Goal: Task Accomplishment & Management: Manage account settings

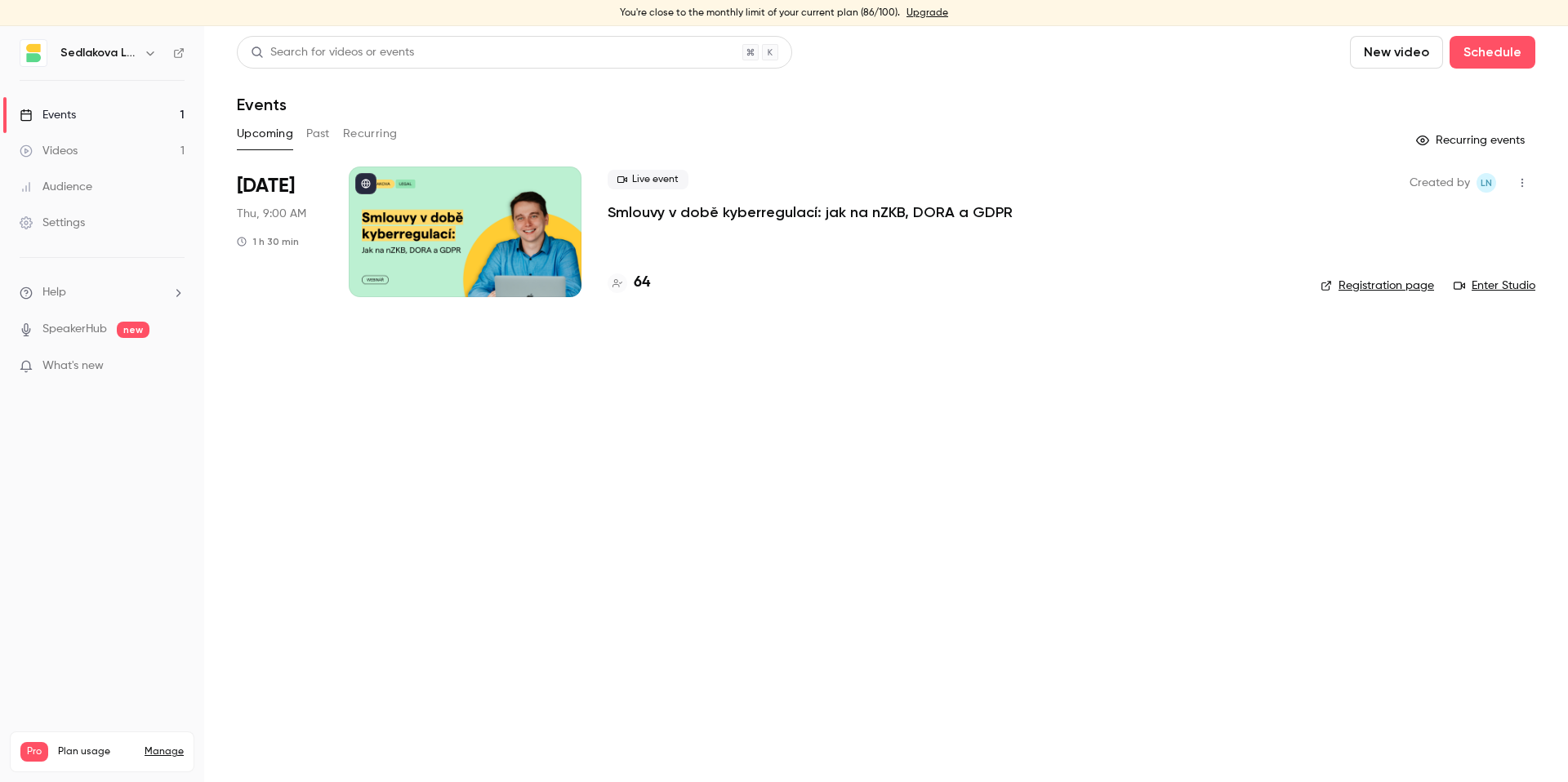
click at [678, 251] on div "Live event Smlouvy v době kyberregulací: jak na nZKB, DORA a GDPR 64" at bounding box center [951, 232] width 687 height 131
click at [673, 231] on div "Live event Smlouvy v době kyberregulací: jak na nZKB, DORA a GDPR 64" at bounding box center [951, 232] width 687 height 131
click at [672, 215] on p "Smlouvy v době kyberregulací: jak na nZKB, DORA a GDPR" at bounding box center [810, 212] width 405 height 19
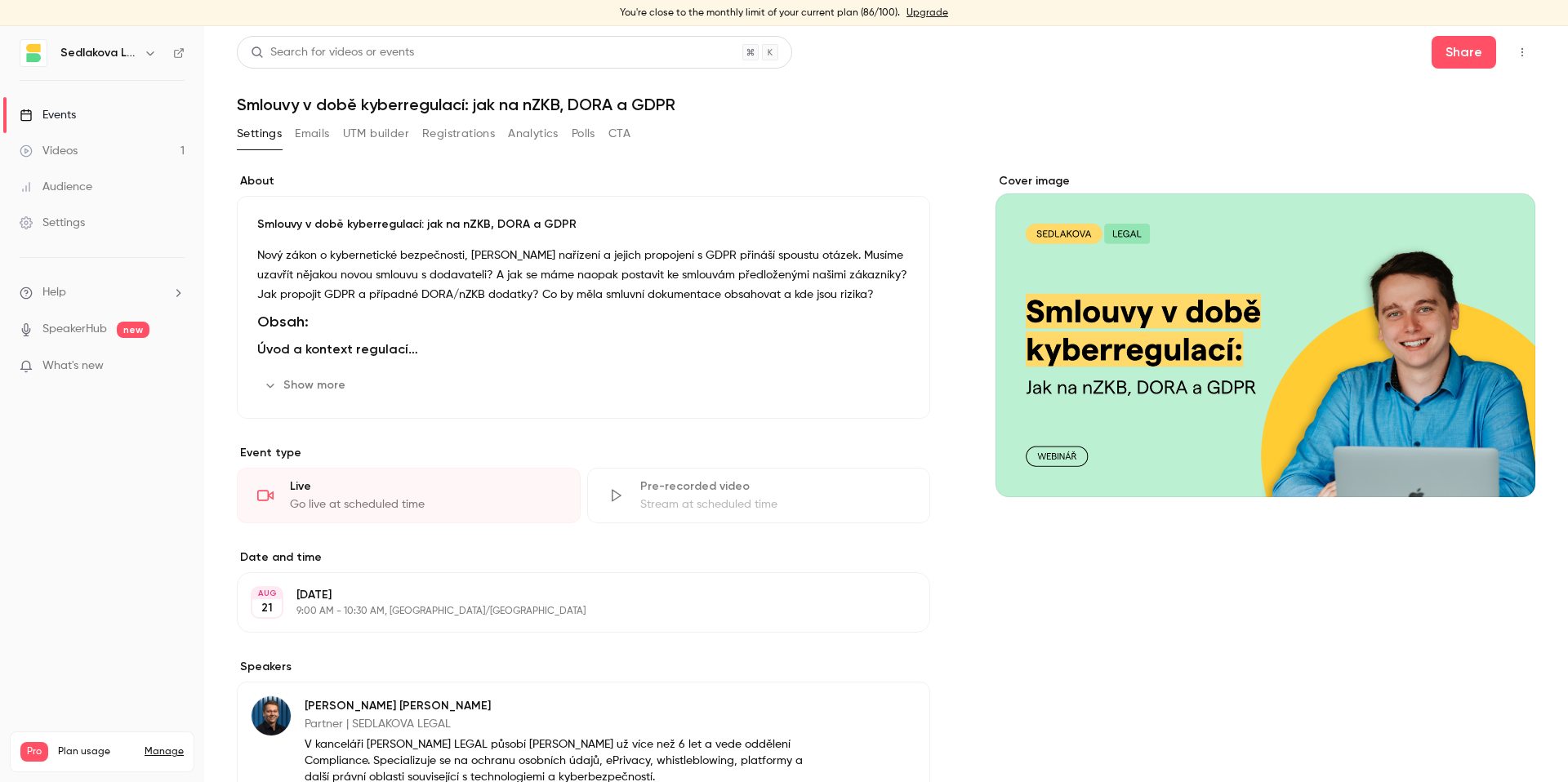
click at [538, 135] on button "Analytics" at bounding box center [533, 133] width 50 height 26
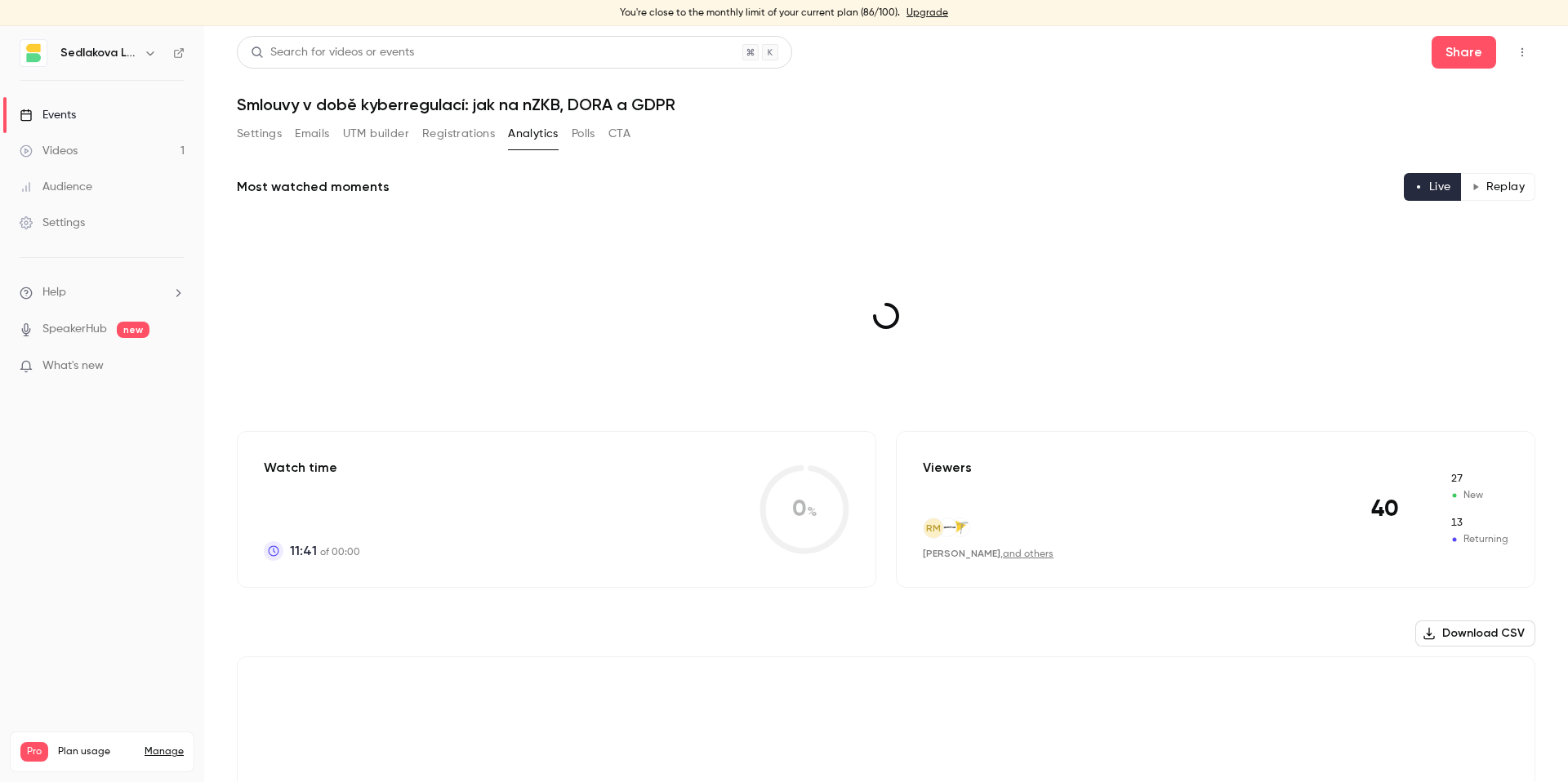
click at [306, 132] on button "Emails" at bounding box center [312, 133] width 34 height 26
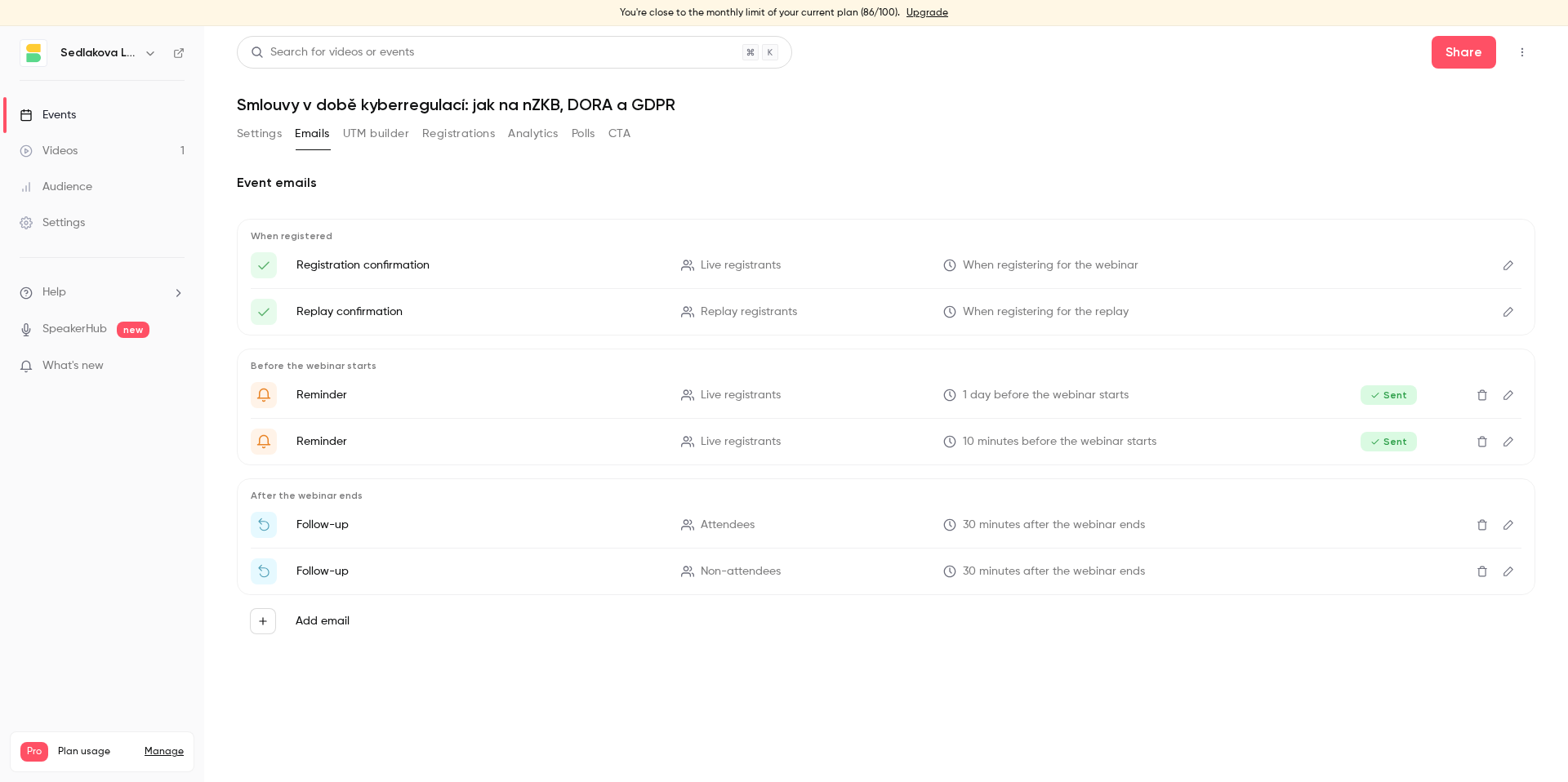
click at [1479, 527] on icon "Delete" at bounding box center [1482, 526] width 10 height 11
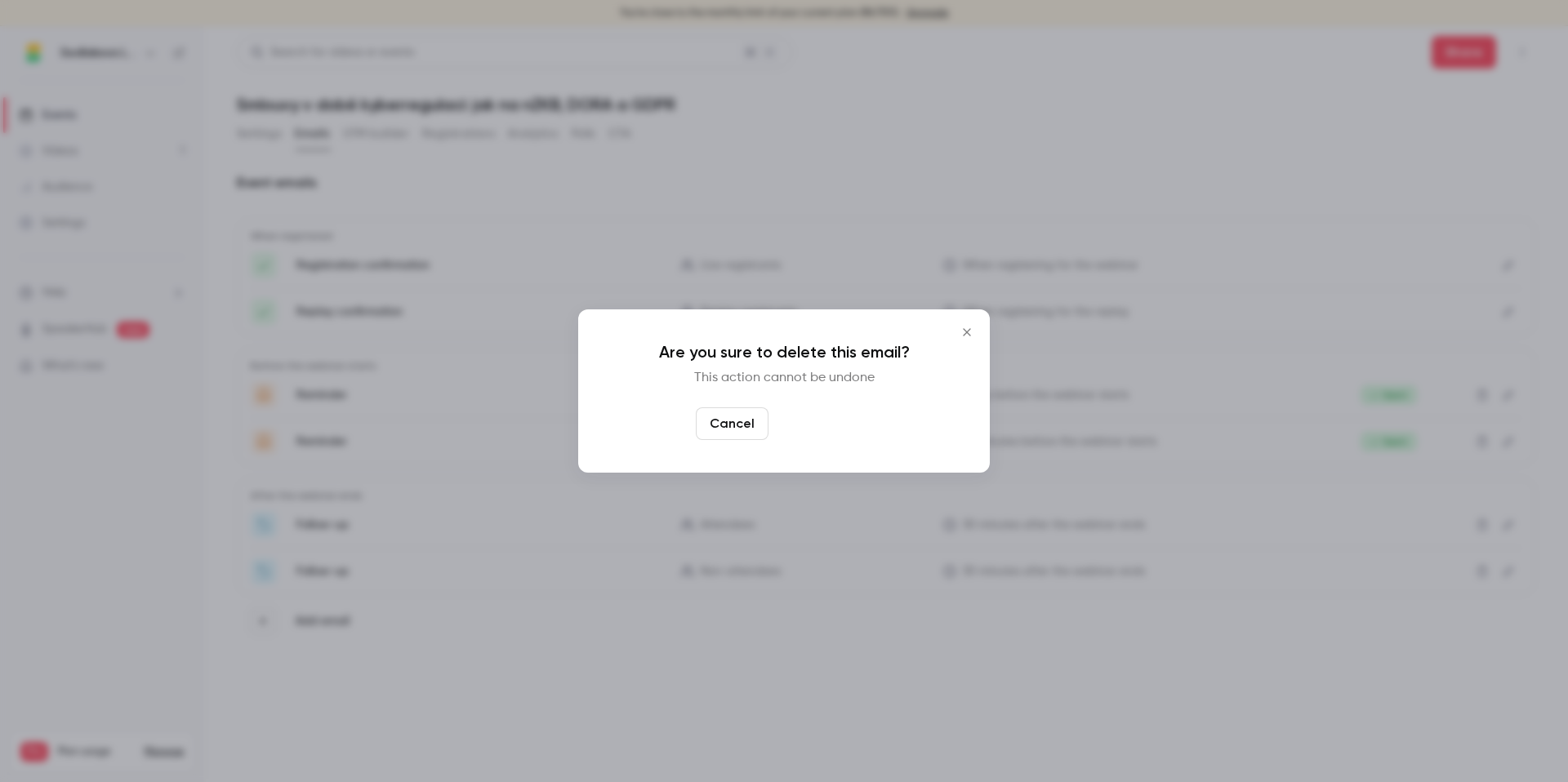
click at [853, 429] on button "Yes, delete" at bounding box center [824, 423] width 98 height 33
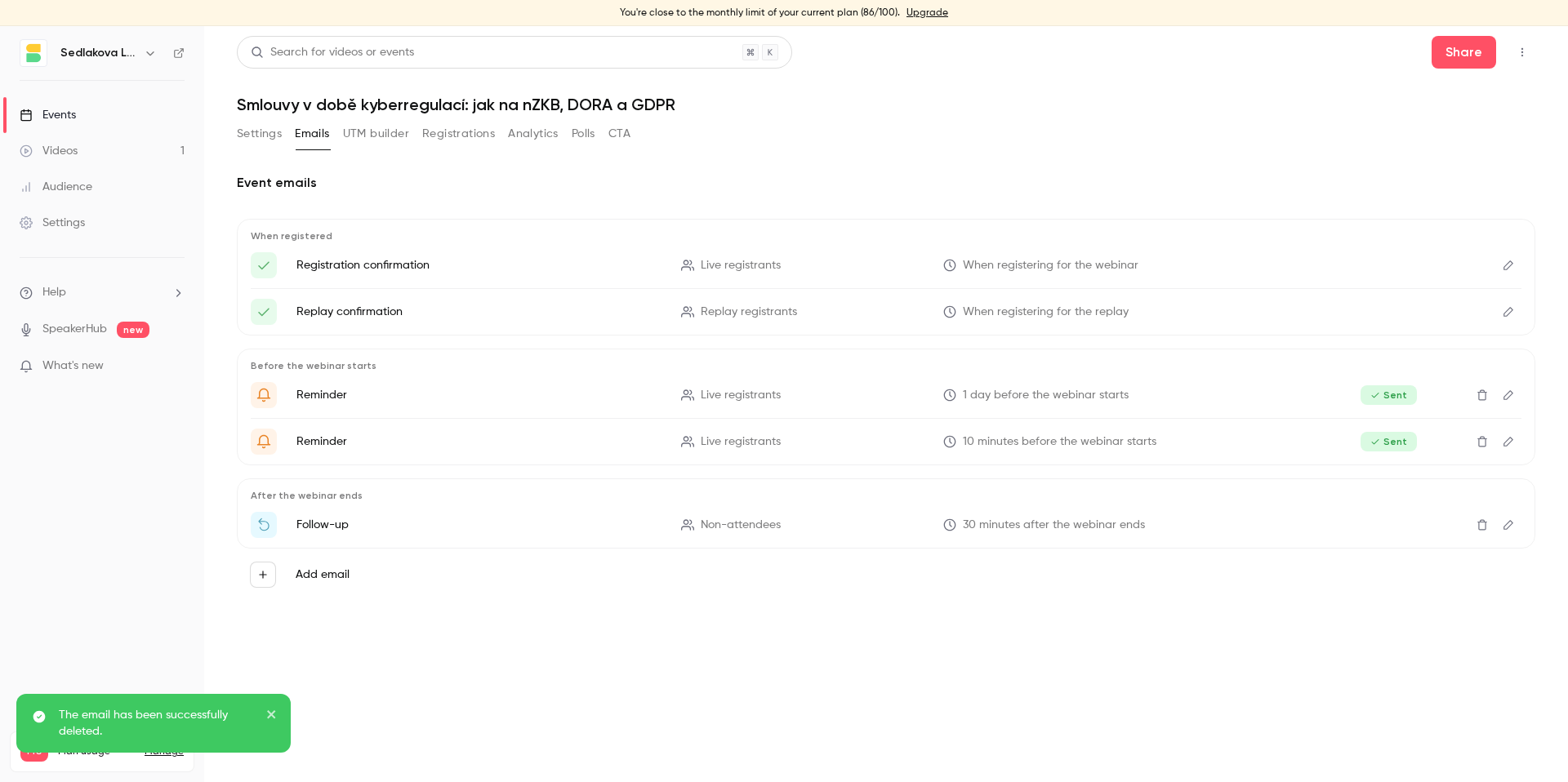
click at [1476, 525] on icon "Delete" at bounding box center [1482, 526] width 13 height 12
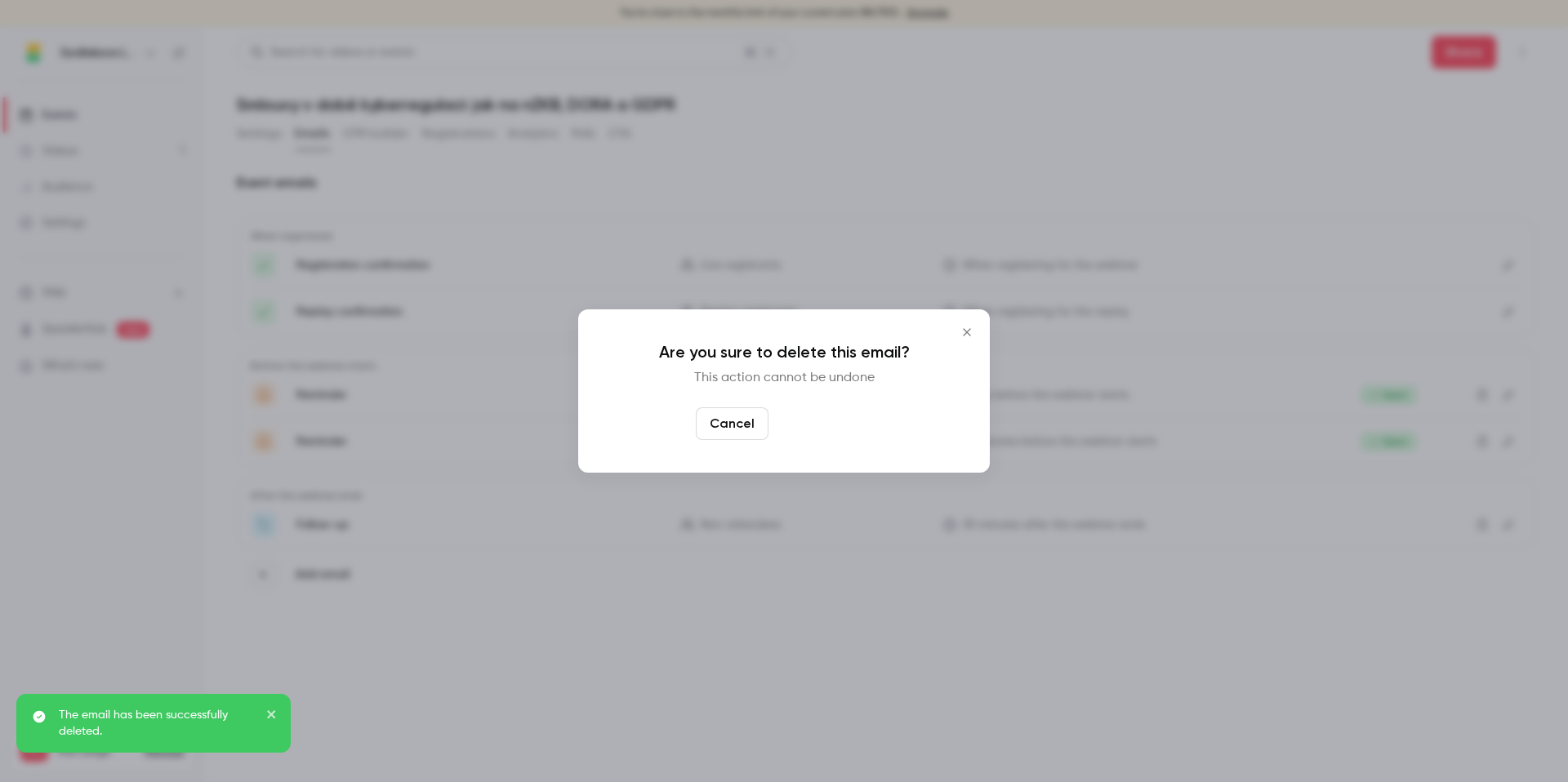
click at [854, 429] on button "Yes, delete" at bounding box center [824, 423] width 98 height 33
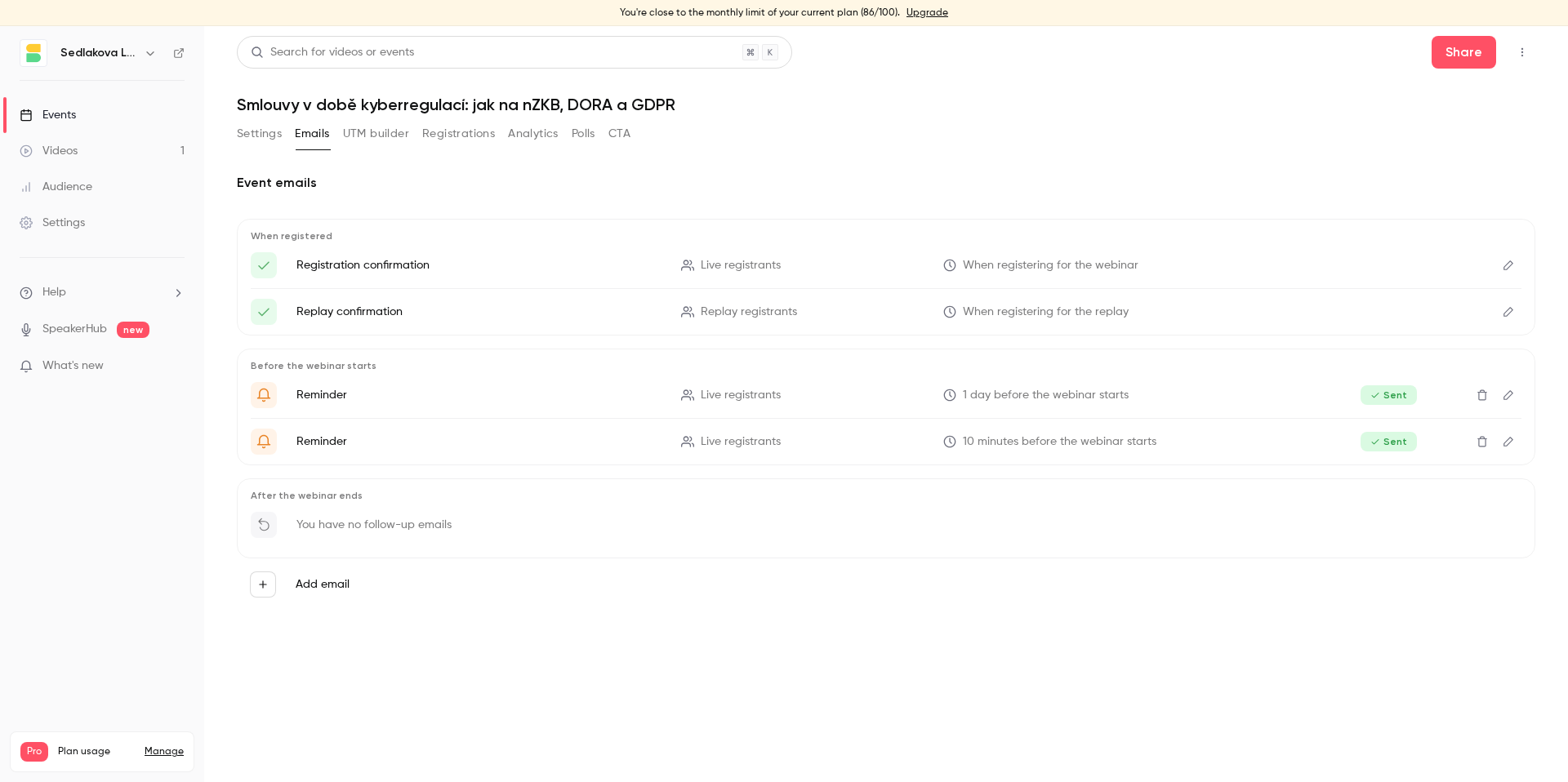
click at [120, 114] on link "Events" at bounding box center [102, 115] width 205 height 36
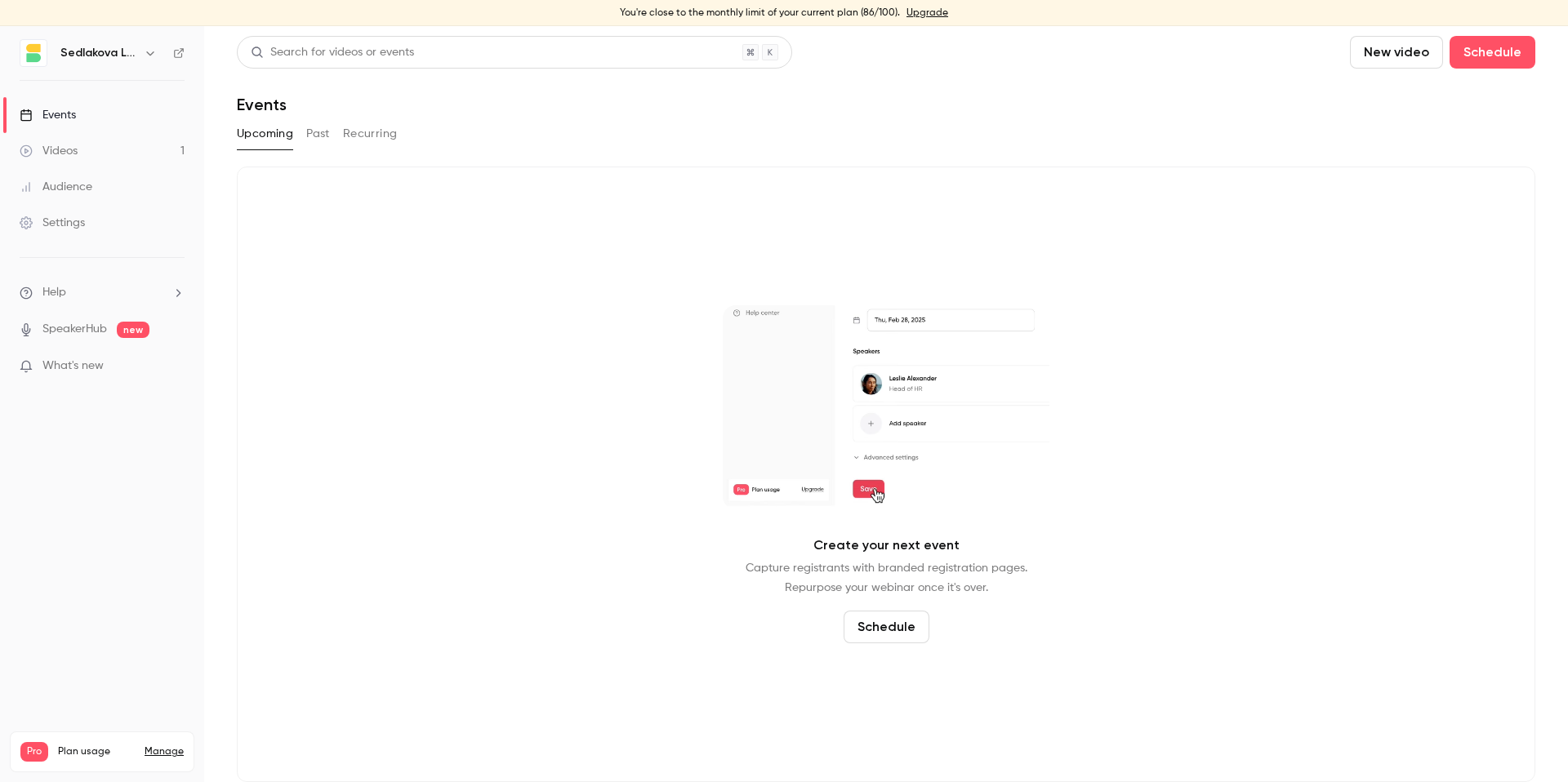
click at [319, 132] on button "Past" at bounding box center [318, 133] width 23 height 26
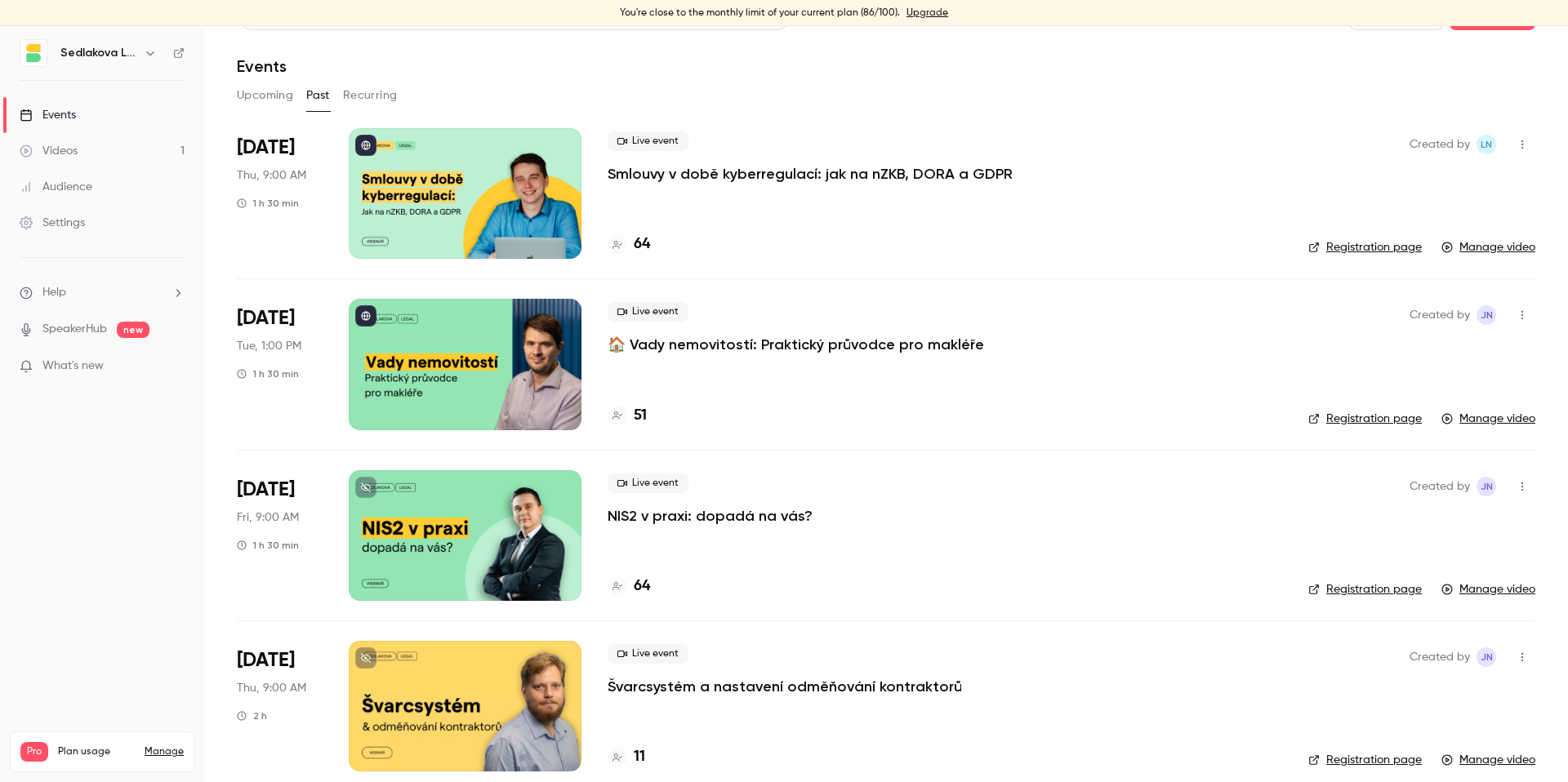
scroll to position [28, 0]
